Goal: Check status: Check status

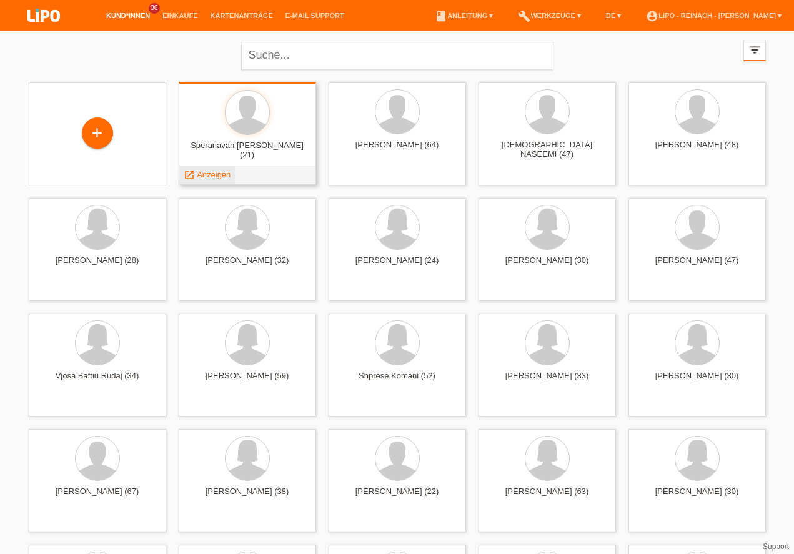
click at [209, 172] on span "Anzeigen" at bounding box center [214, 174] width 34 height 9
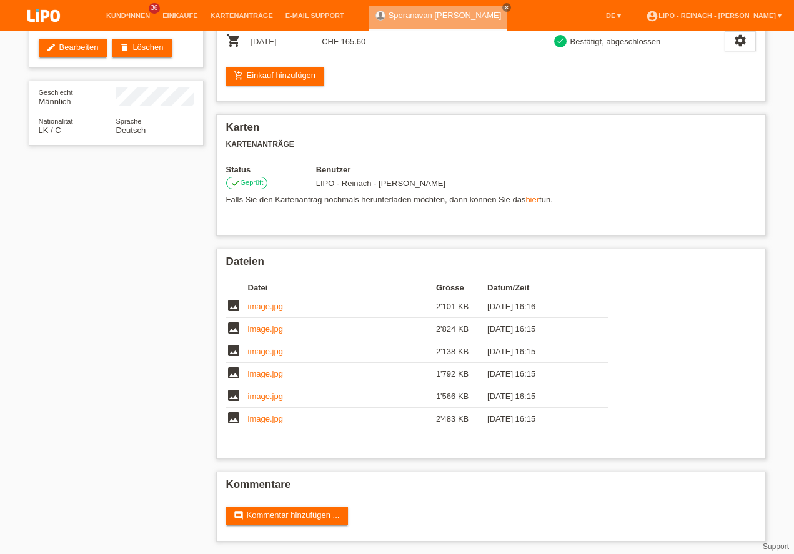
drag, startPoint x: 277, startPoint y: 64, endPoint x: 415, endPoint y: 67, distance: 138.1
click at [38, 15] on img at bounding box center [43, 16] width 62 height 33
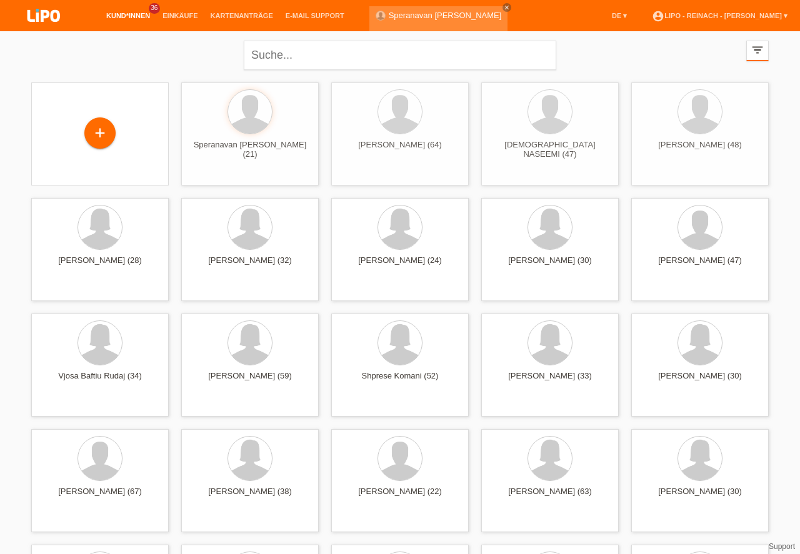
click at [504, 7] on icon "close" at bounding box center [507, 7] width 6 height 6
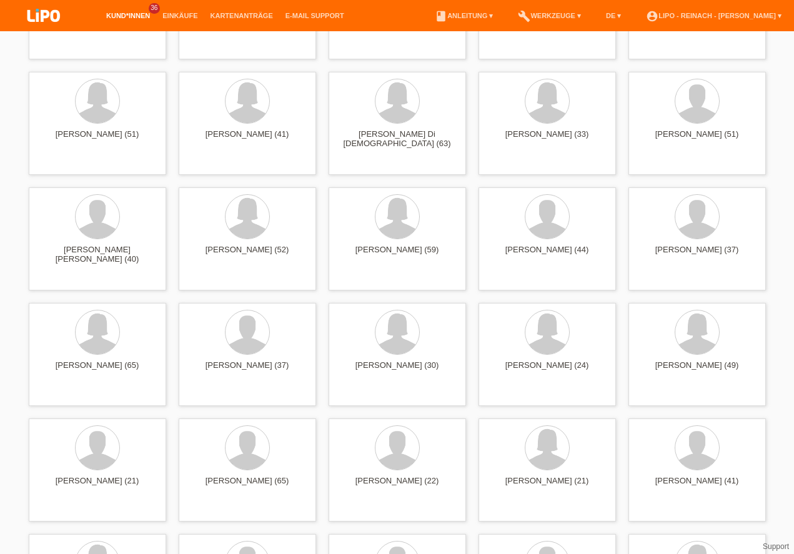
scroll to position [1176, 0]
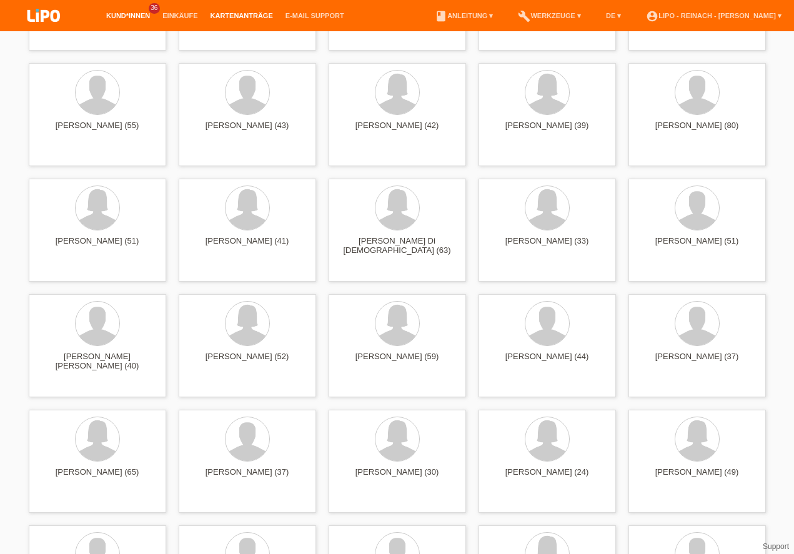
click at [221, 17] on link "Kartenanträge" at bounding box center [241, 15] width 75 height 7
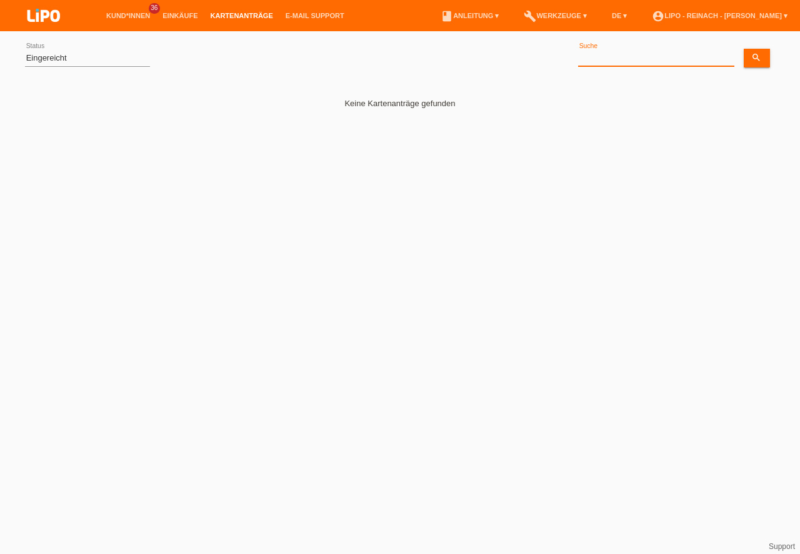
click at [599, 62] on input at bounding box center [656, 59] width 156 height 16
click at [170, 14] on link "Einkäufe" at bounding box center [179, 15] width 47 height 7
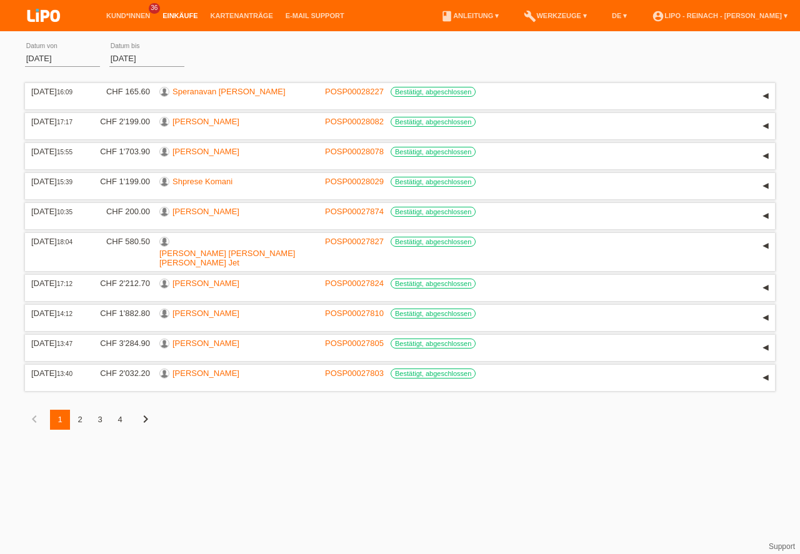
click at [81, 410] on div "2" at bounding box center [80, 420] width 20 height 20
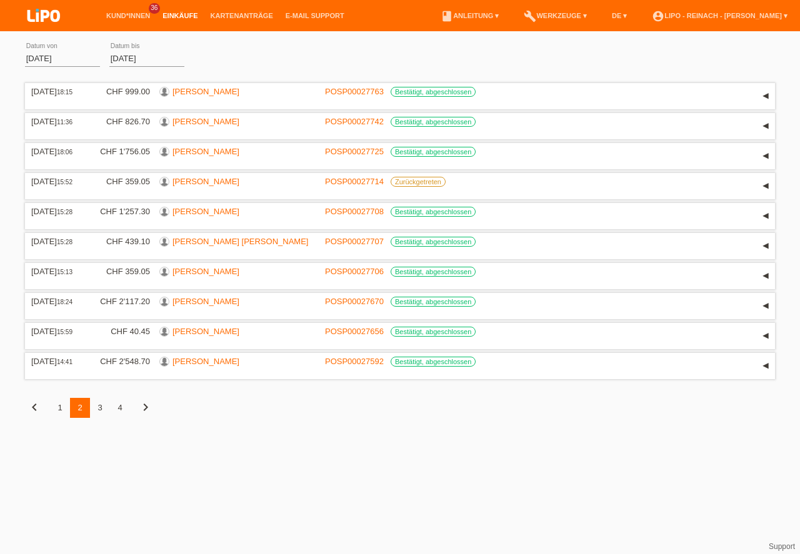
click at [100, 409] on div "3" at bounding box center [100, 408] width 20 height 20
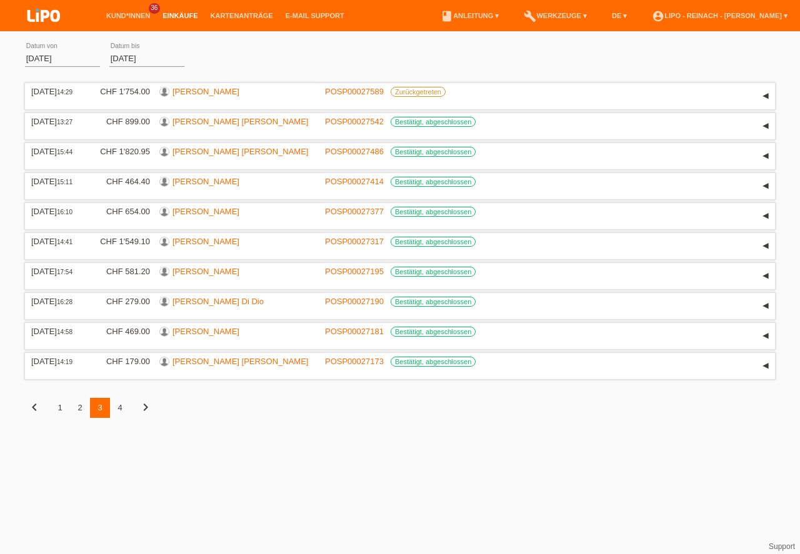
click at [120, 405] on div "4" at bounding box center [120, 408] width 20 height 20
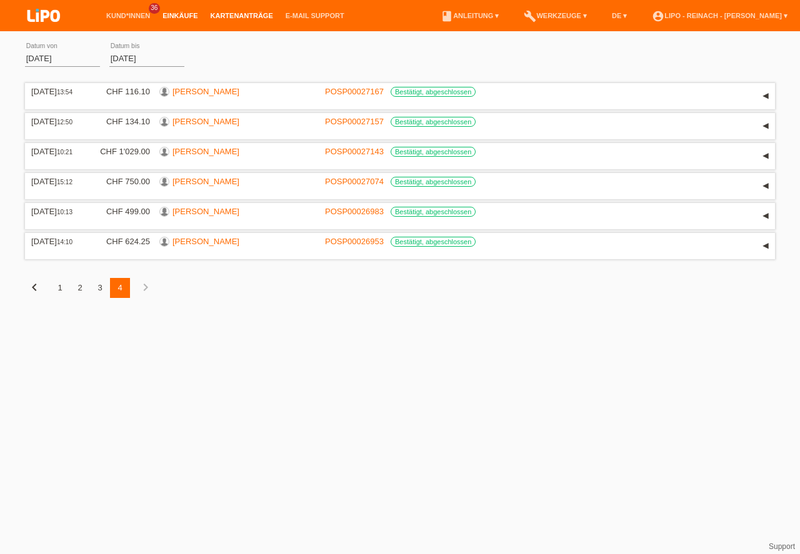
click at [221, 12] on link "Kartenanträge" at bounding box center [241, 15] width 75 height 7
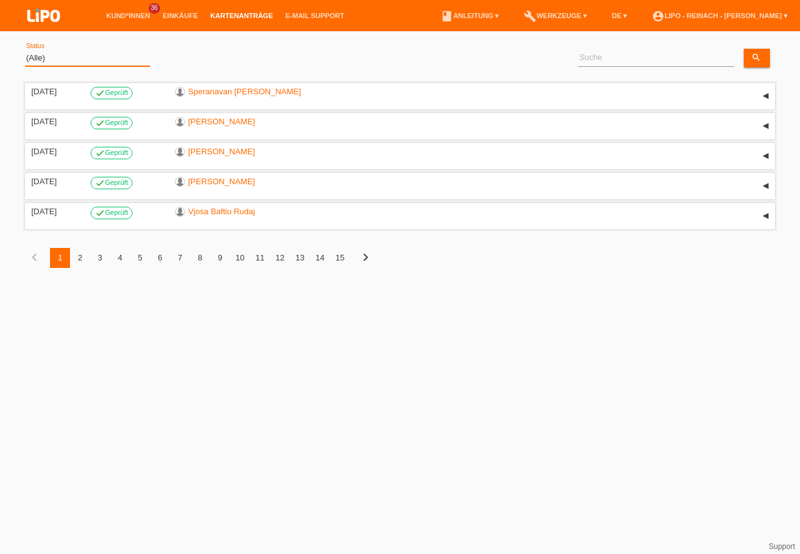
click at [69, 55] on select "(Alle) Eingereicht Weitergeleitet Zurückgewiesen Geprüft Exportiert Abgelehnt A…" at bounding box center [87, 58] width 125 height 15
click at [68, 54] on select "(Alle) Eingereicht Weitergeleitet Zurückgewiesen Geprüft Exportiert Abgelehnt A…" at bounding box center [87, 58] width 125 height 15
select select "SUBMITTED"
click at [0, 0] on option "Eingereicht" at bounding box center [0, 0] width 0 height 0
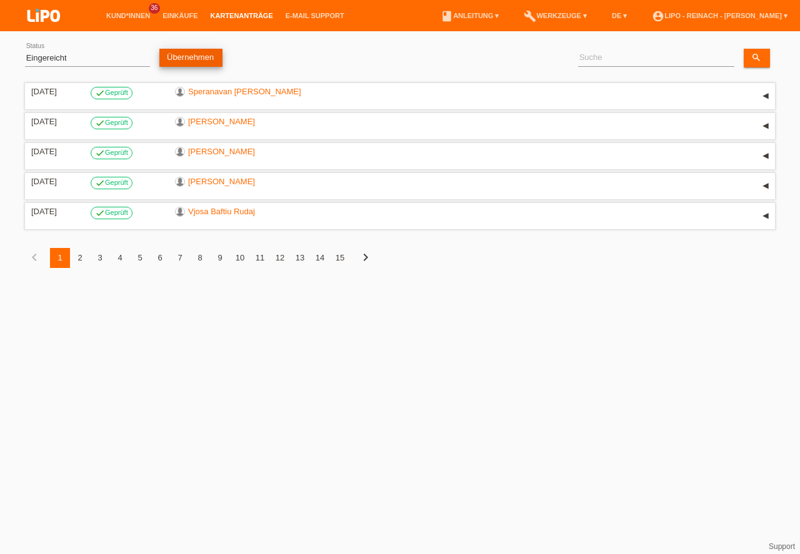
click at [189, 51] on link "Übernehmen" at bounding box center [190, 58] width 63 height 18
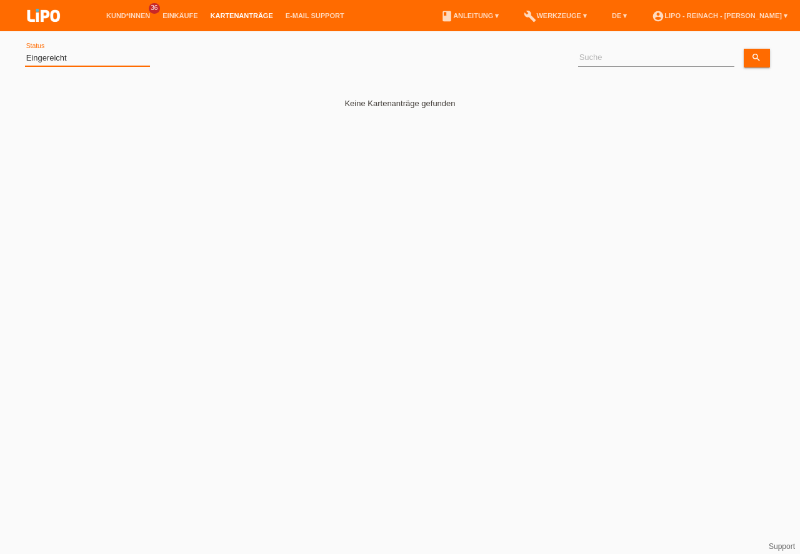
click at [79, 59] on select "(Alle) Eingereicht Weitergeleitet Zurückgewiesen Geprüft Exportiert Abgelehnt A…" at bounding box center [87, 58] width 125 height 15
click at [693, 12] on link "account_circle LIPO - Reinach - Thomas Bauer ▾" at bounding box center [720, 15] width 148 height 7
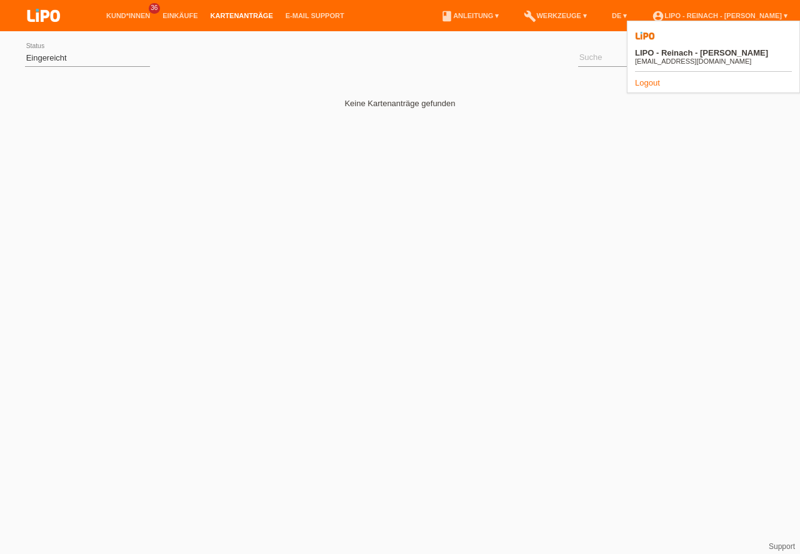
click at [583, 160] on div "Keine Kartenanträge gefunden" at bounding box center [400, 142] width 750 height 125
click at [46, 11] on img at bounding box center [43, 16] width 62 height 33
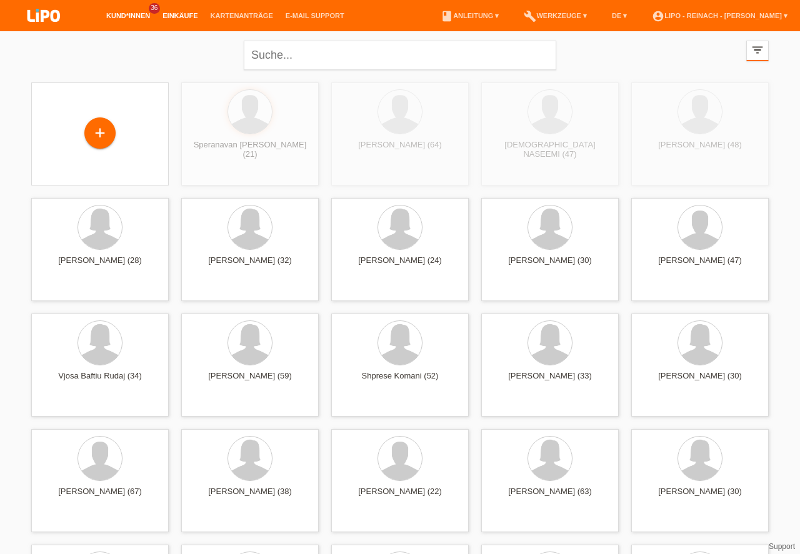
click at [689, 358] on div at bounding box center [700, 343] width 44 height 44
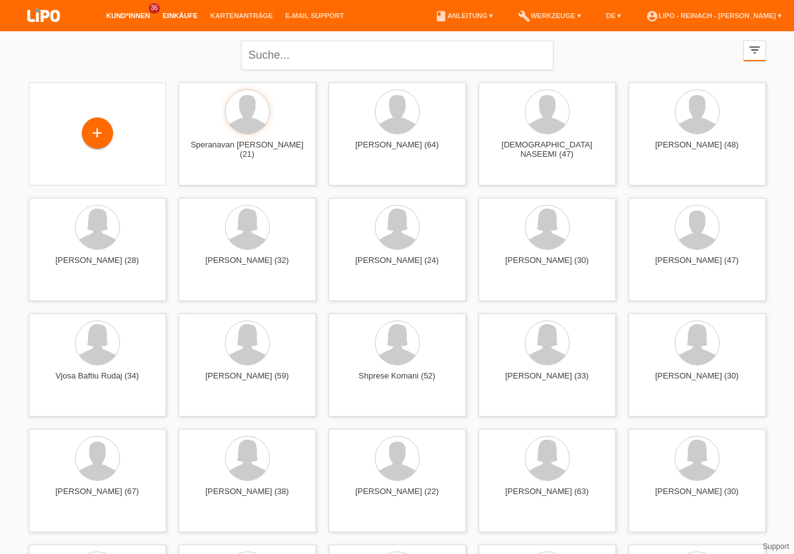
click at [170, 14] on link "Einkäufe" at bounding box center [179, 15] width 47 height 7
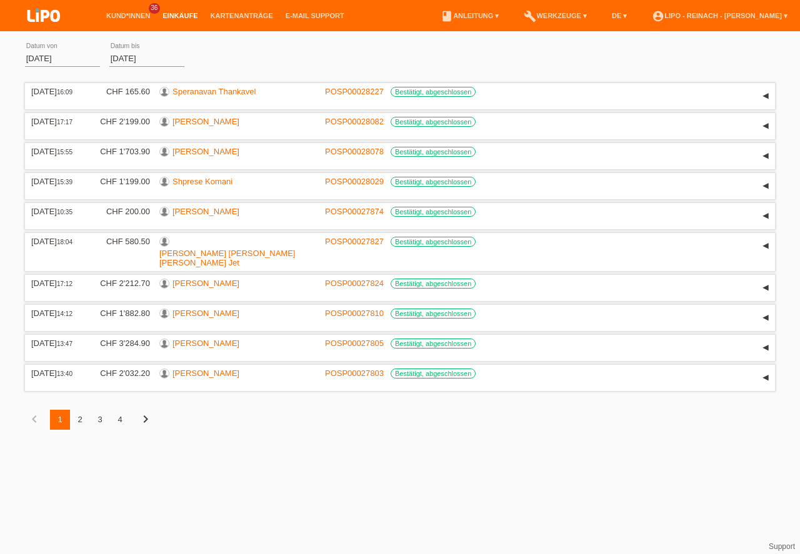
click at [229, 14] on link "Kartenanträge" at bounding box center [241, 15] width 75 height 7
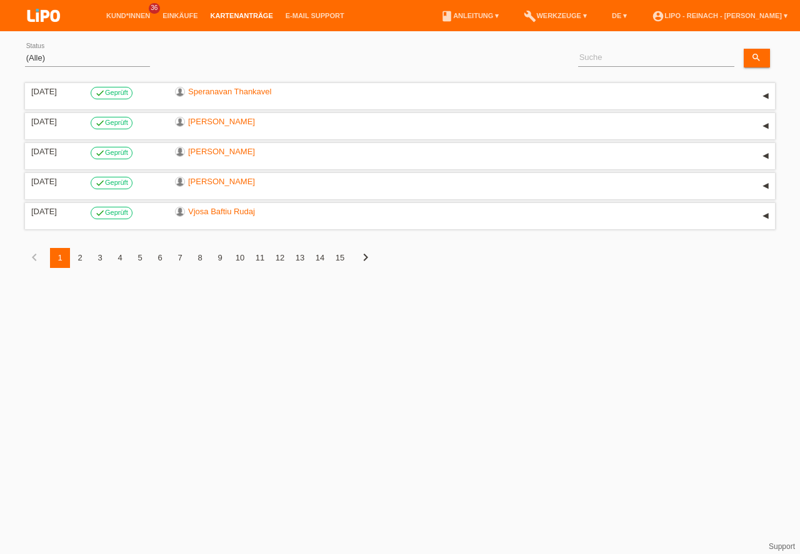
click at [62, 59] on select "(Alle) Eingereicht Weitergeleitet Zurückgewiesen Geprüft Exportiert Abgelehnt A…" at bounding box center [87, 58] width 125 height 15
click at [330, 65] on div "(Alle) Eingereicht Weitergeleitet Zurückgewiesen Geprüft Exportiert Abgelehnt A…" at bounding box center [400, 58] width 750 height 42
click at [761, 99] on div "▾" at bounding box center [765, 96] width 19 height 19
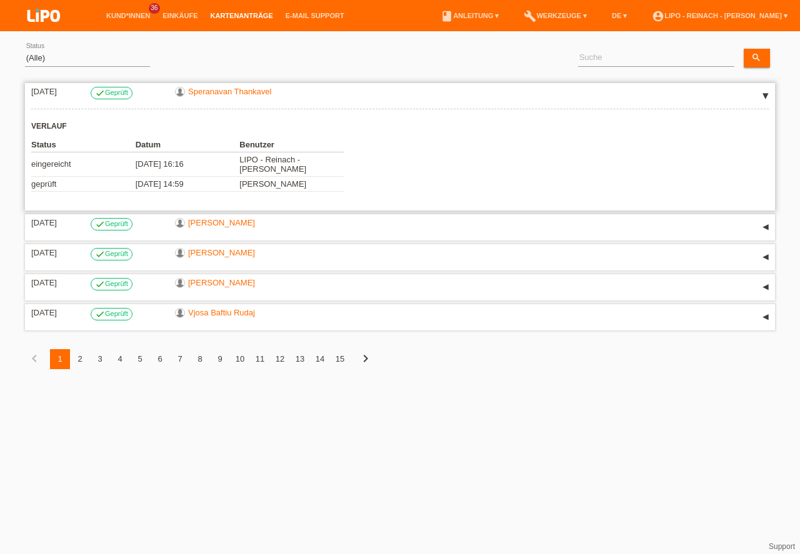
click at [763, 97] on div "▾" at bounding box center [765, 96] width 19 height 19
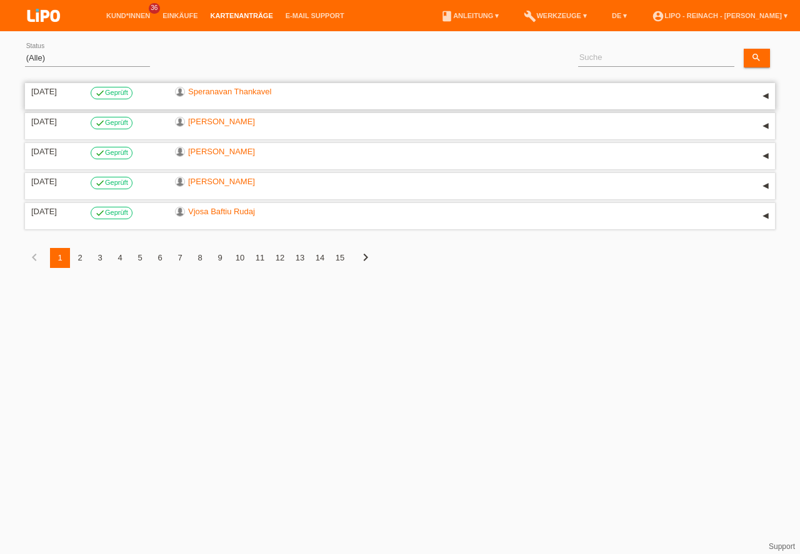
click at [766, 96] on div "▾" at bounding box center [765, 96] width 19 height 19
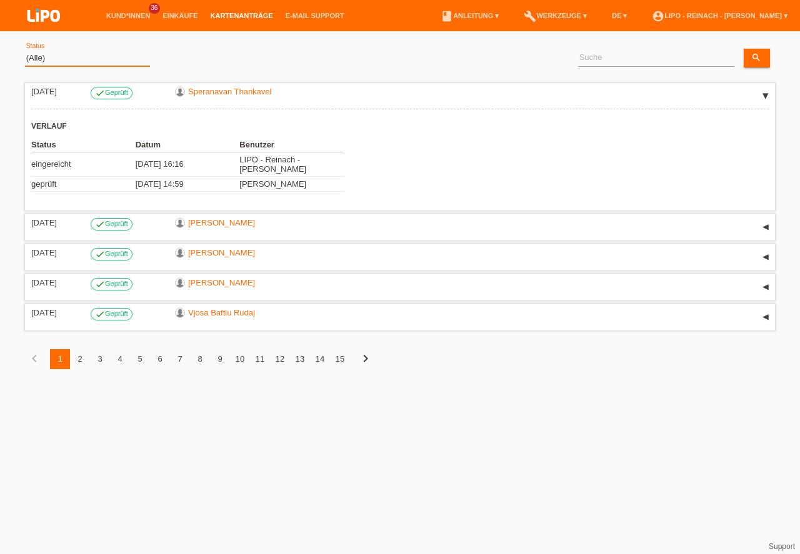
click at [70, 54] on select "(Alle) Eingereicht Weitergeleitet Zurückgewiesen Geprüft Exportiert Abgelehnt A…" at bounding box center [87, 58] width 125 height 15
click at [36, 14] on img at bounding box center [43, 16] width 62 height 33
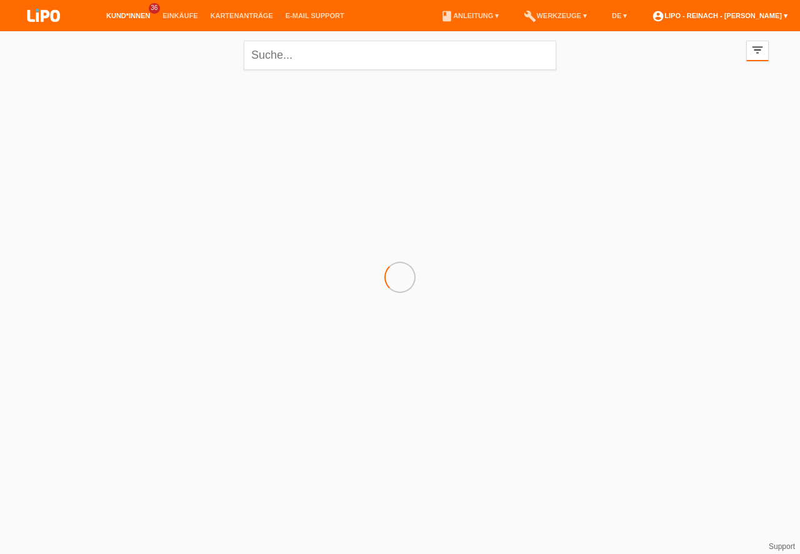
click at [738, 17] on link "account_circle LIPO - Reinach - Thomas Bauer ▾" at bounding box center [720, 15] width 148 height 7
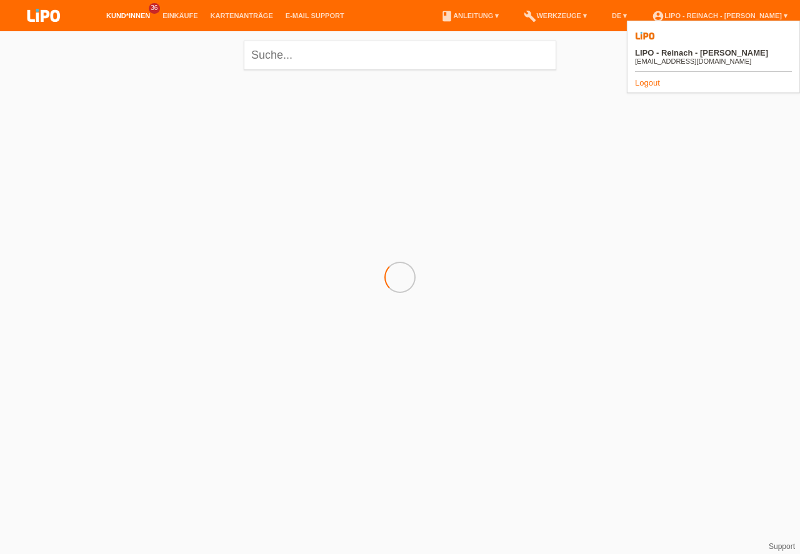
click at [642, 78] on link "Logout" at bounding box center [647, 82] width 25 height 9
click at [639, 78] on link "Logout" at bounding box center [647, 82] width 25 height 9
